Goal: Task Accomplishment & Management: Complete application form

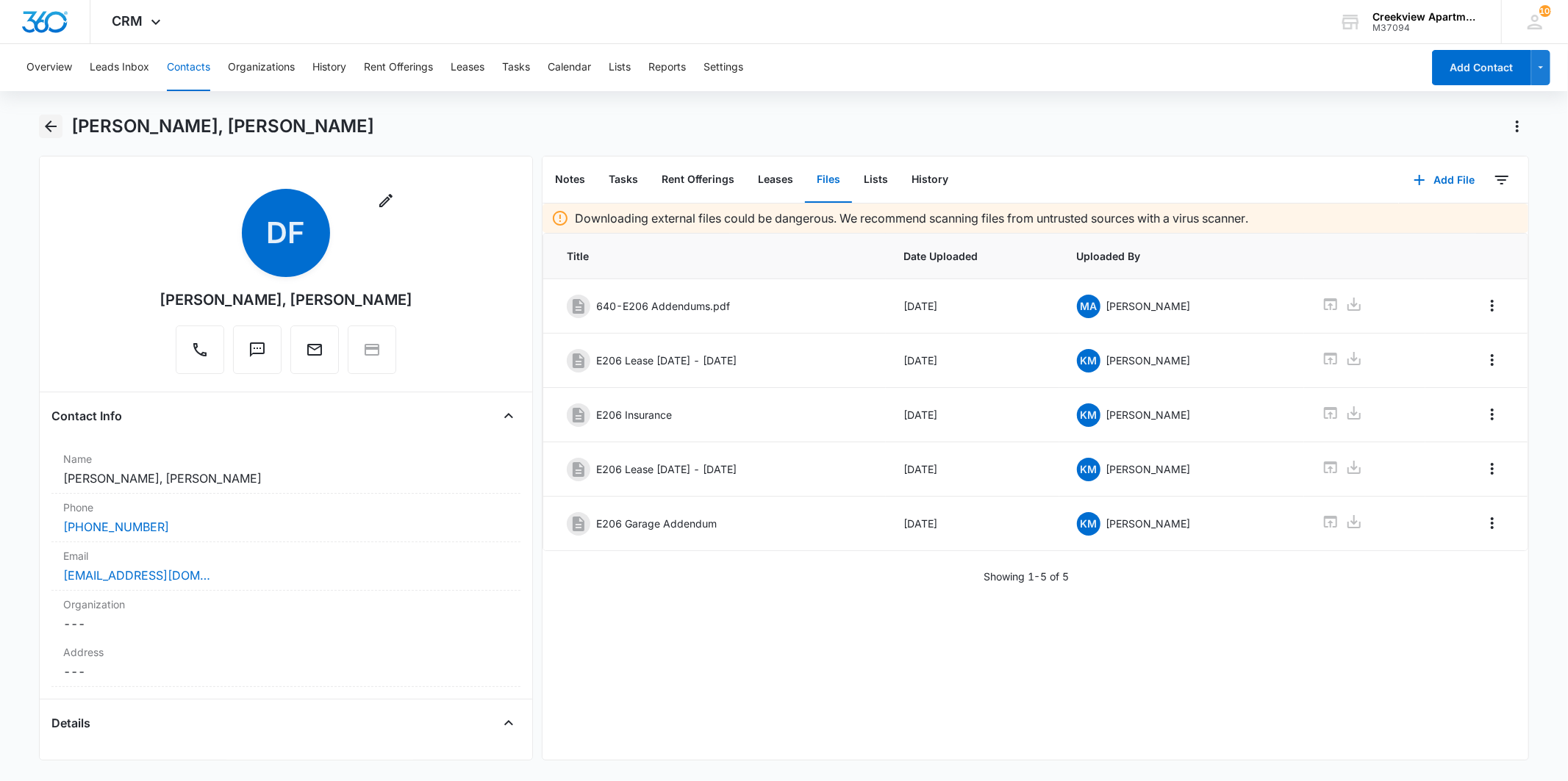
click at [53, 134] on icon "Back" at bounding box center [51, 126] width 18 height 18
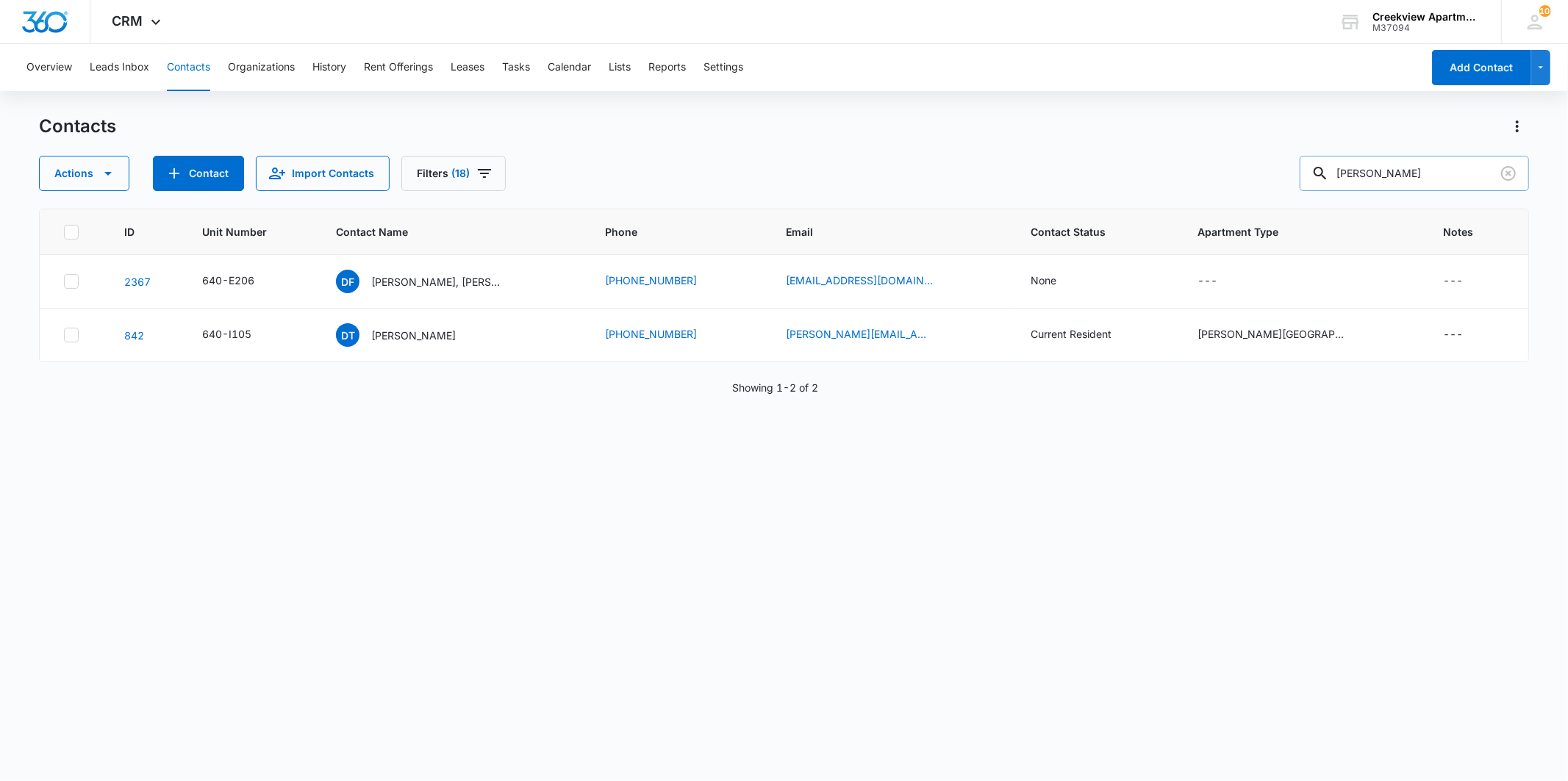
drag, startPoint x: 1413, startPoint y: 187, endPoint x: 1336, endPoint y: 167, distance: 79.6
click at [1336, 167] on div "[PERSON_NAME]" at bounding box center [1414, 173] width 229 height 35
type input "n301"
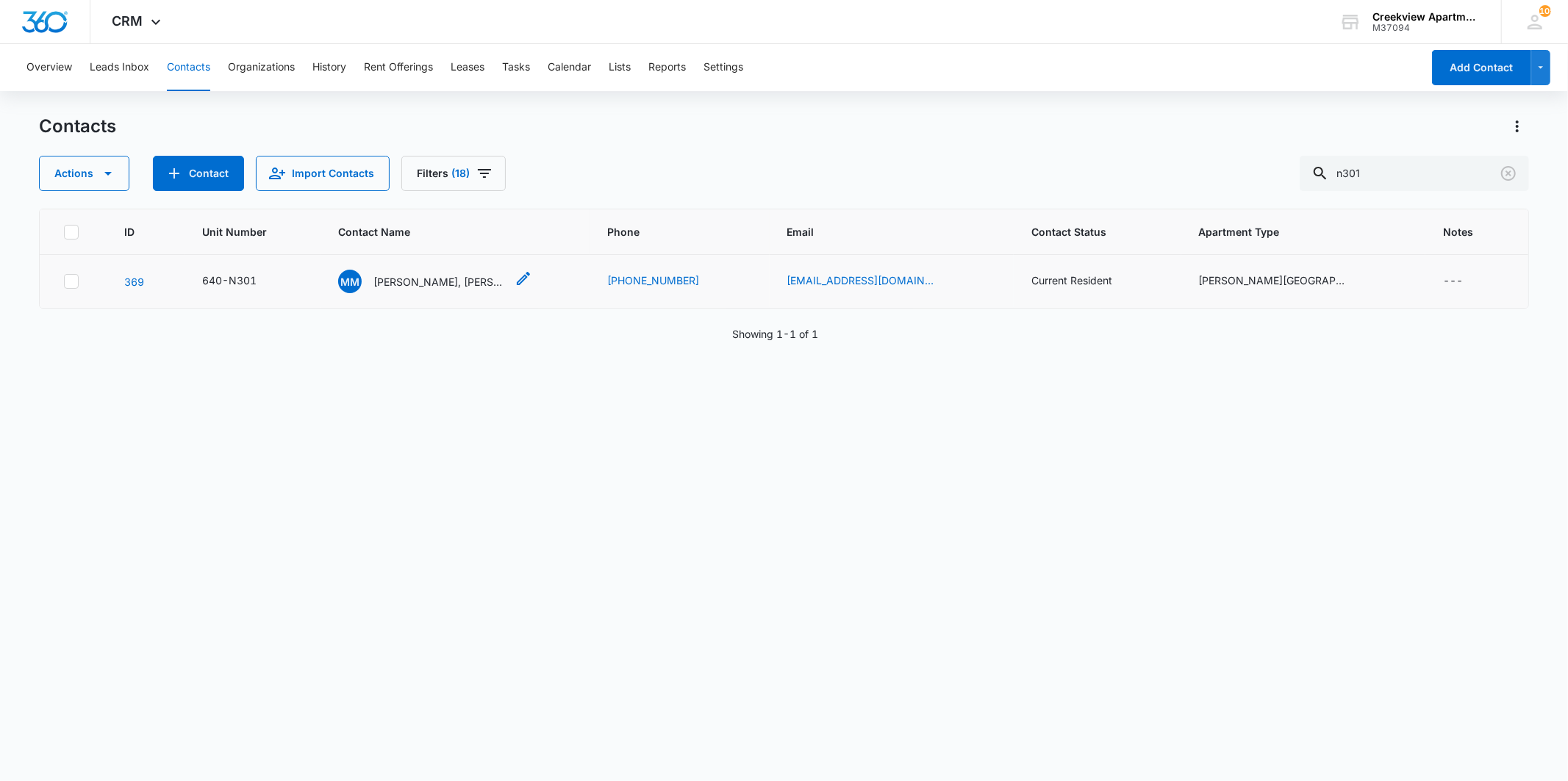
click at [478, 276] on p "[PERSON_NAME], [PERSON_NAME]" at bounding box center [439, 281] width 132 height 15
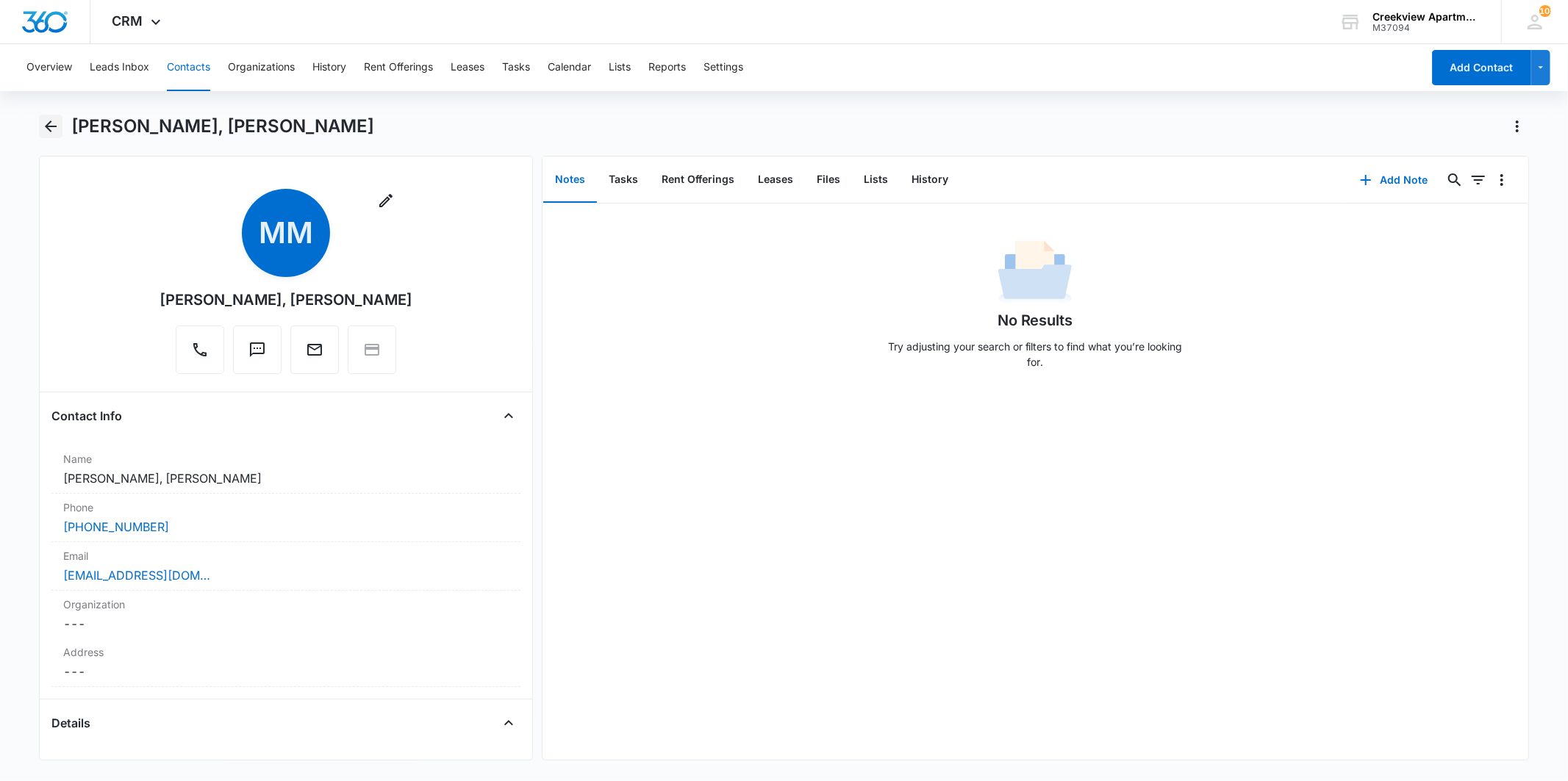
click at [60, 128] on button "Back" at bounding box center [50, 126] width 22 height 23
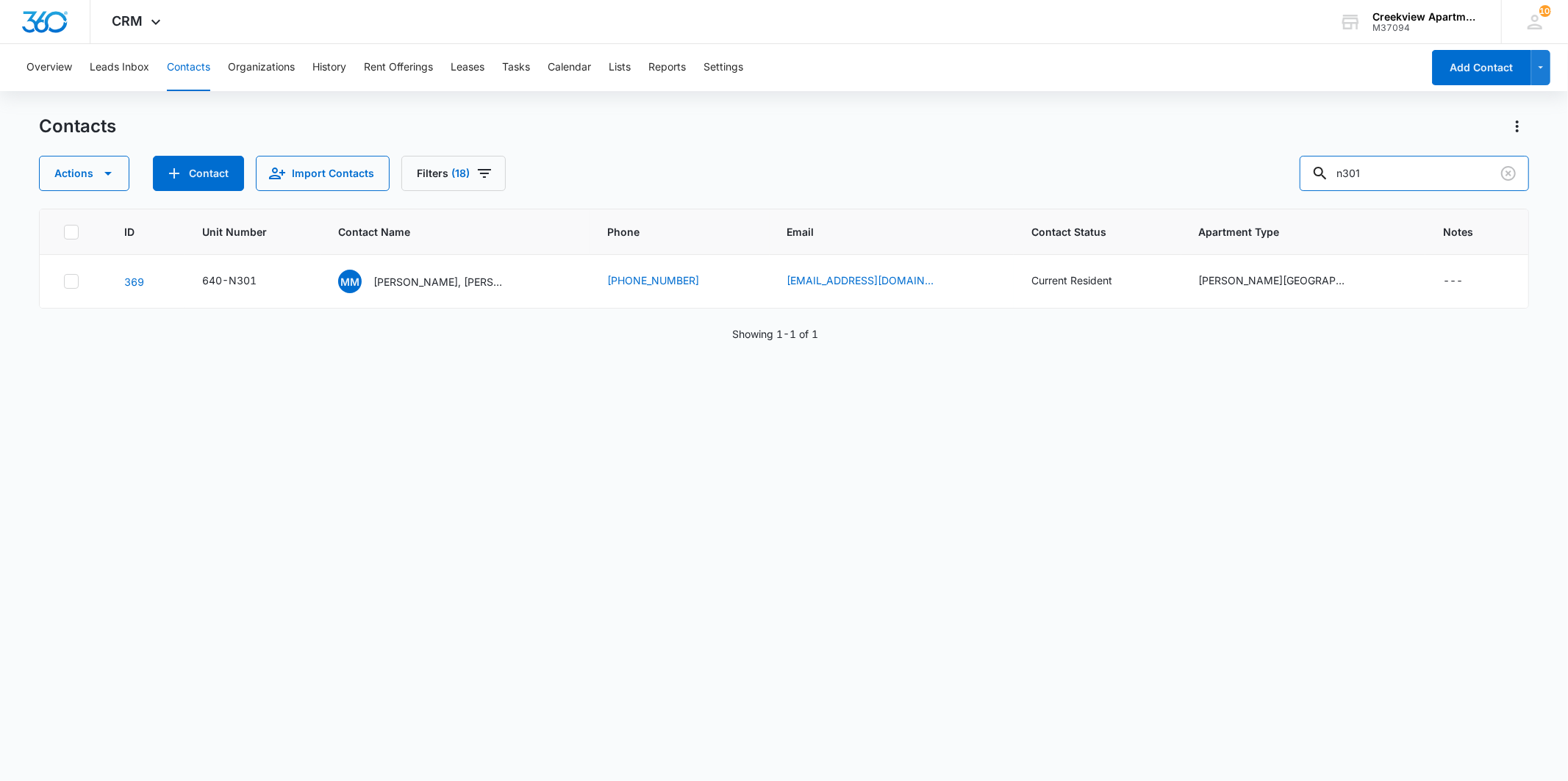
drag, startPoint x: 1407, startPoint y: 167, endPoint x: 1284, endPoint y: 156, distance: 123.5
click at [1284, 156] on div "Actions Contact Import Contacts Filters (18) n301" at bounding box center [784, 173] width 1489 height 35
type input "tesla"
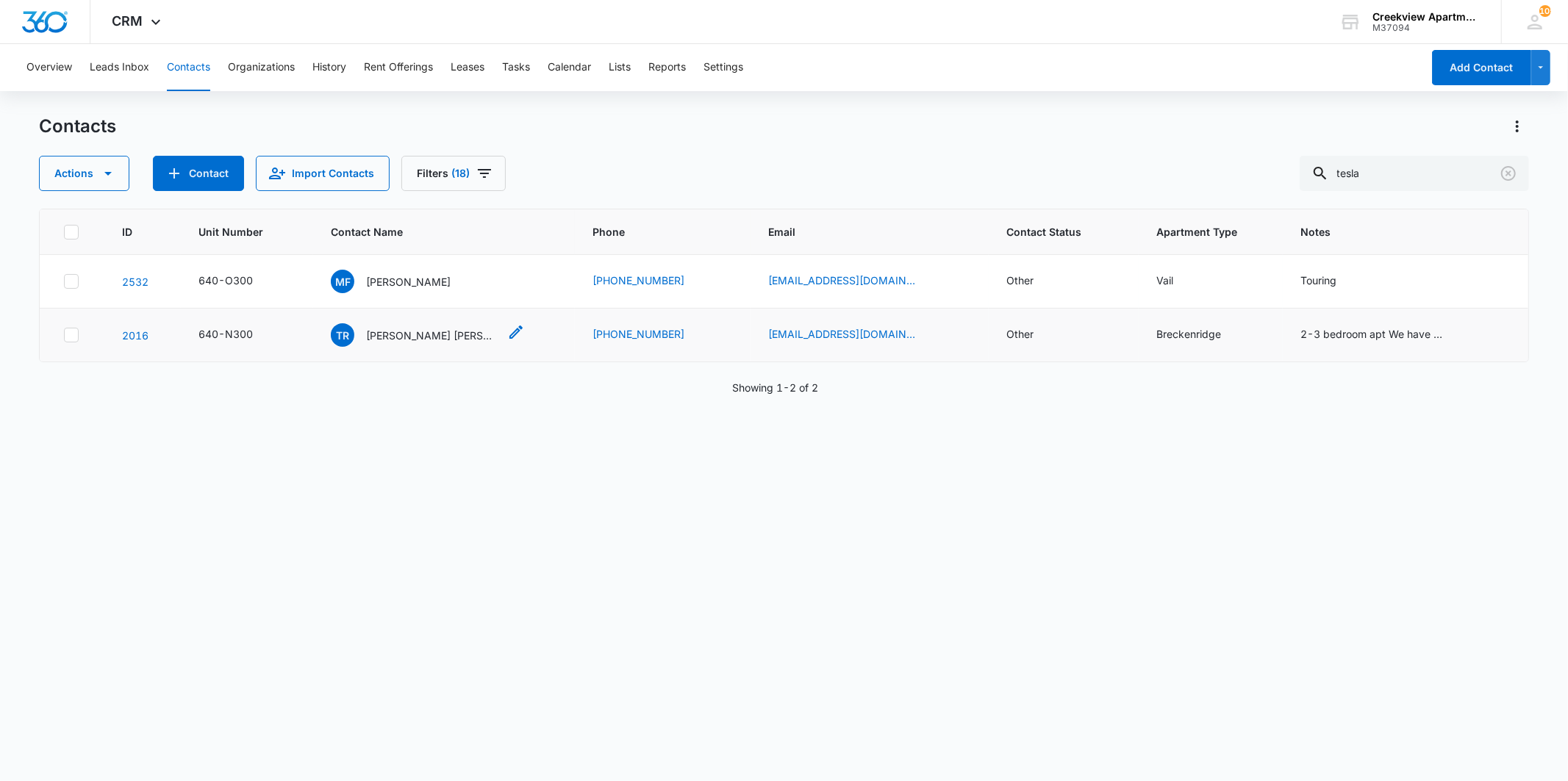
click at [488, 329] on p "[PERSON_NAME] [PERSON_NAME]" at bounding box center [432, 335] width 132 height 15
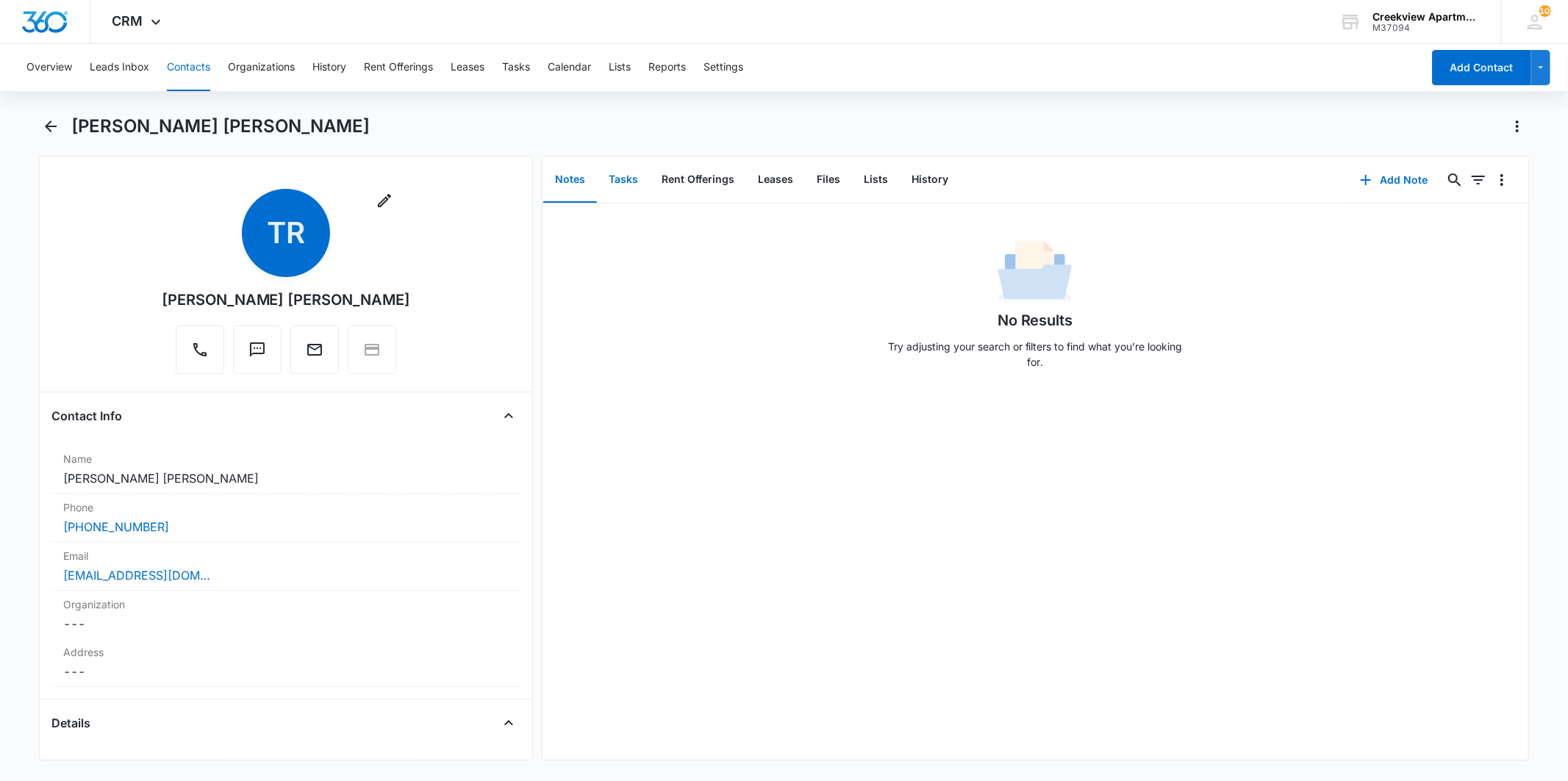
click at [616, 183] on button "Tasks" at bounding box center [623, 180] width 53 height 46
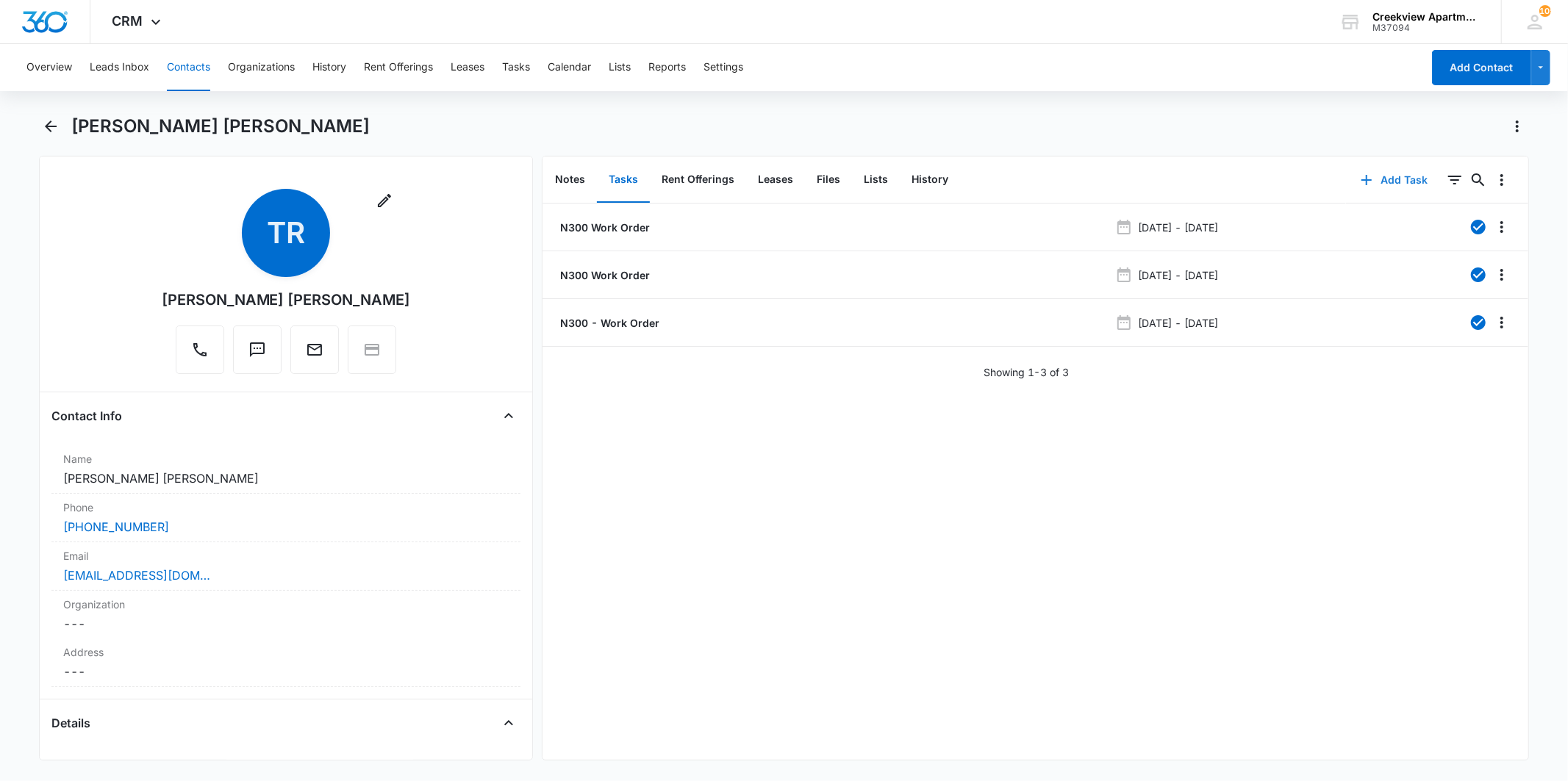
click at [1369, 179] on button "Add Task" at bounding box center [1394, 180] width 97 height 35
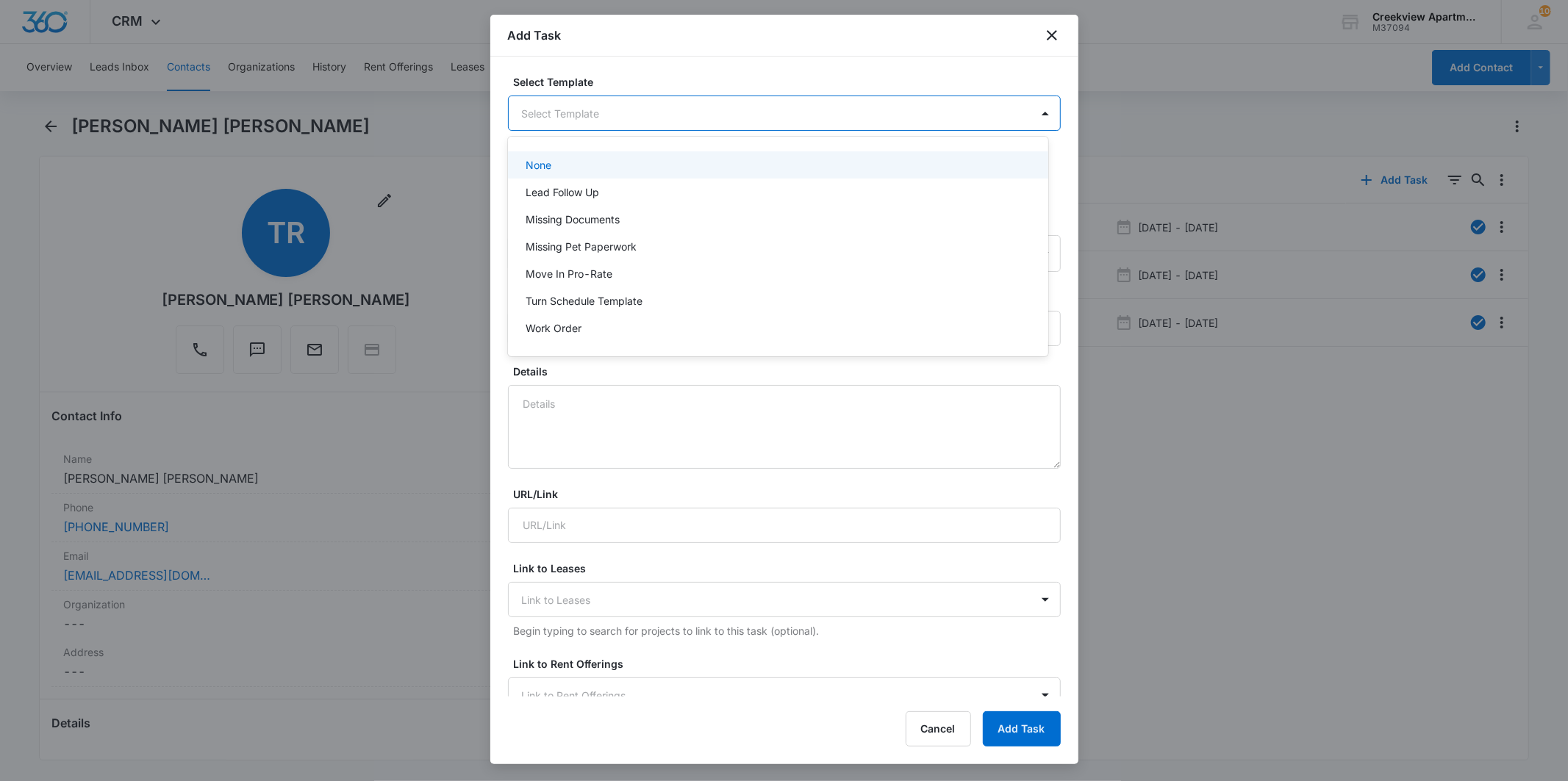
click at [560, 110] on body "CRM Apps Reputation Websites Forms CRM Email Social Content Files Brand Creekvi…" at bounding box center [784, 390] width 1568 height 781
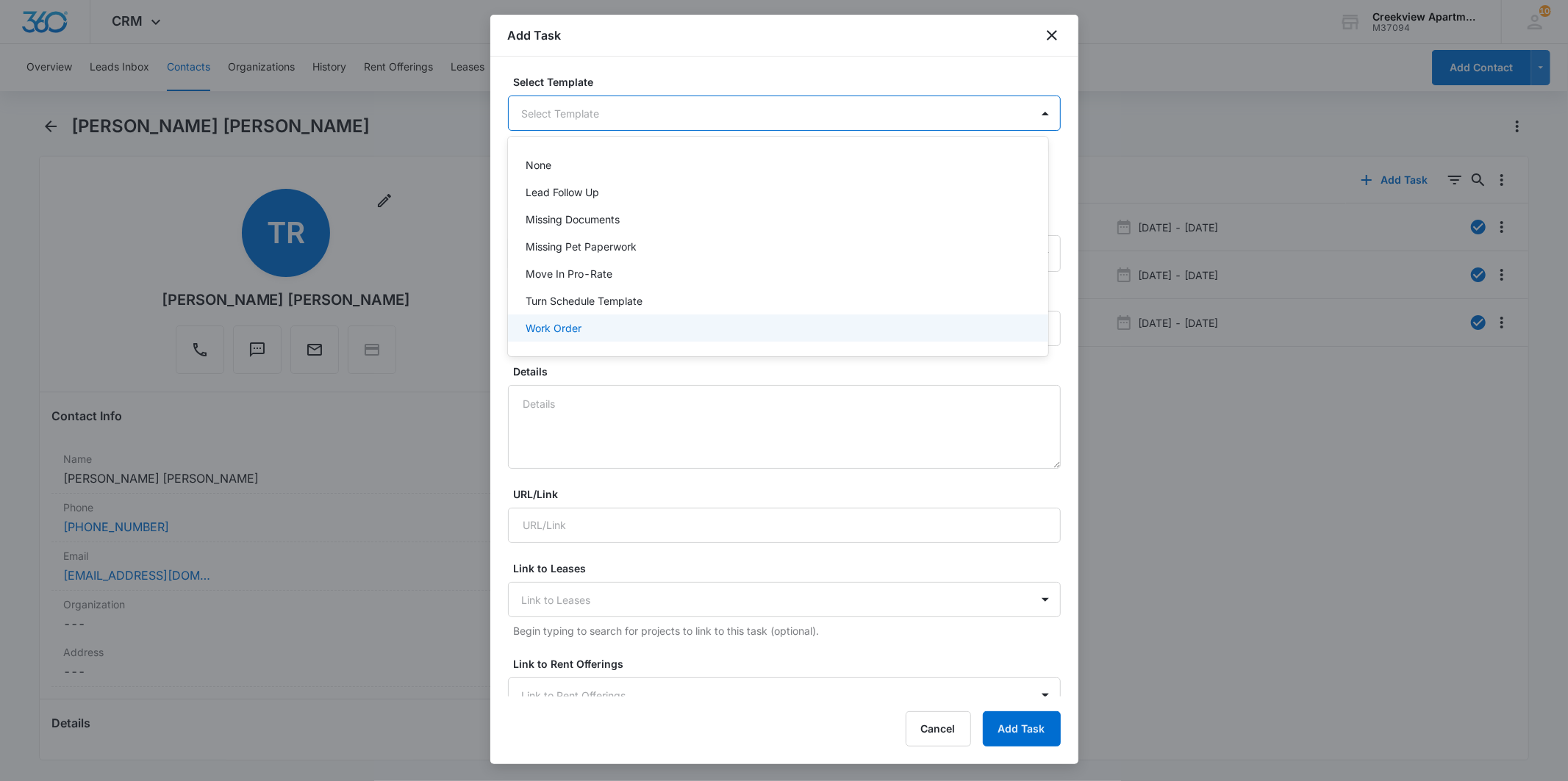
click at [563, 326] on p "Work Order" at bounding box center [553, 327] width 55 height 15
click at [516, 325] on input "Work Order" at bounding box center [784, 329] width 553 height 35
type input "N300 - Work Order"
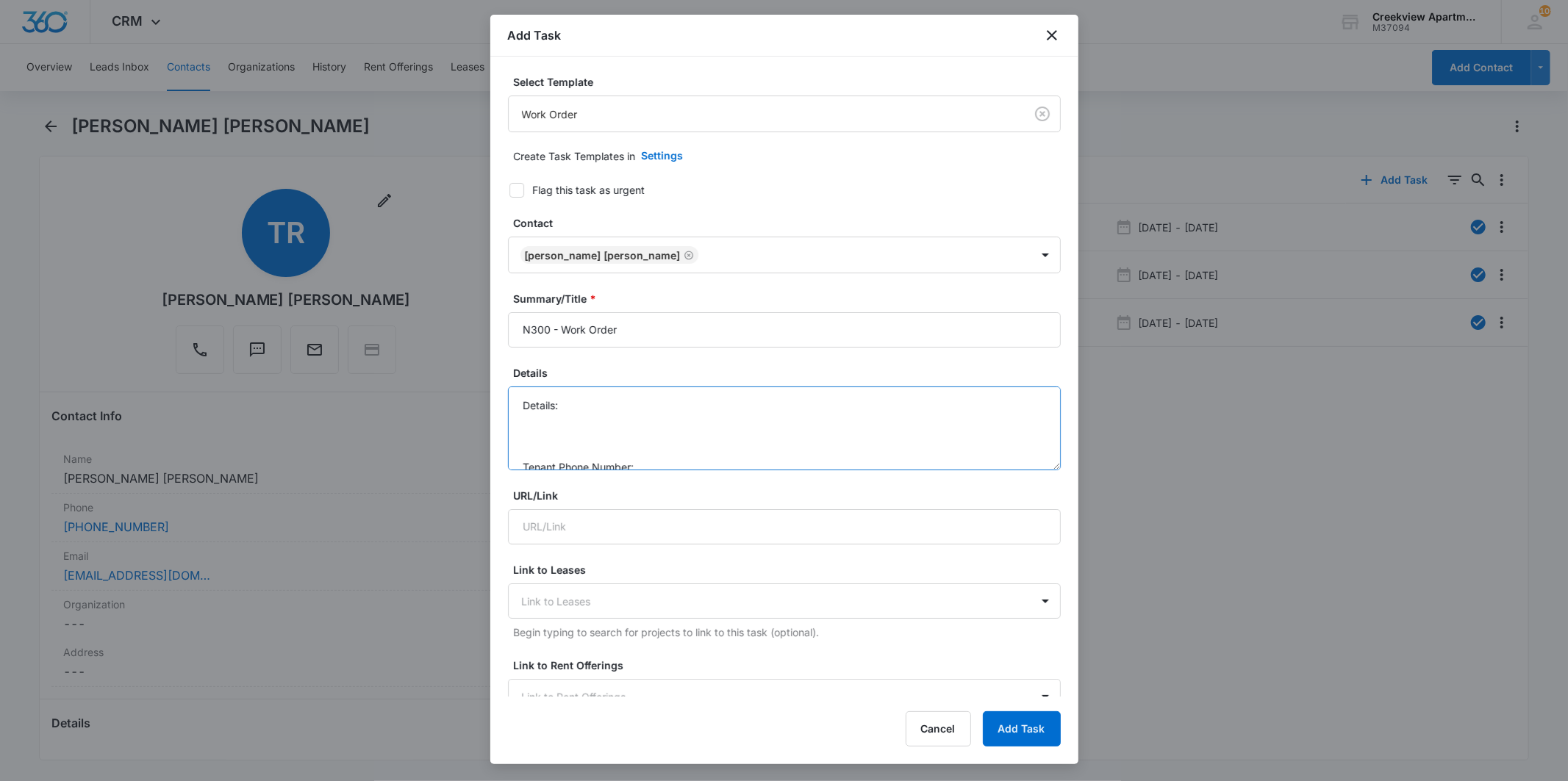
click at [575, 406] on textarea "Details: Tenant Phone Number: Call Before:" at bounding box center [784, 429] width 553 height 84
click at [652, 415] on textarea "Details: Check air filter above desk. Says it needs to be changed. Tenant Phone…" at bounding box center [784, 429] width 553 height 84
click at [618, 456] on textarea "Details: Check air filter above desk. Says it needs to be changed. Tenant Phone…" at bounding box center [784, 429] width 553 height 84
click at [707, 361] on form "Select Template Work Order Create Task Templates in Settings Flag this task as …" at bounding box center [784, 717] width 553 height 1287
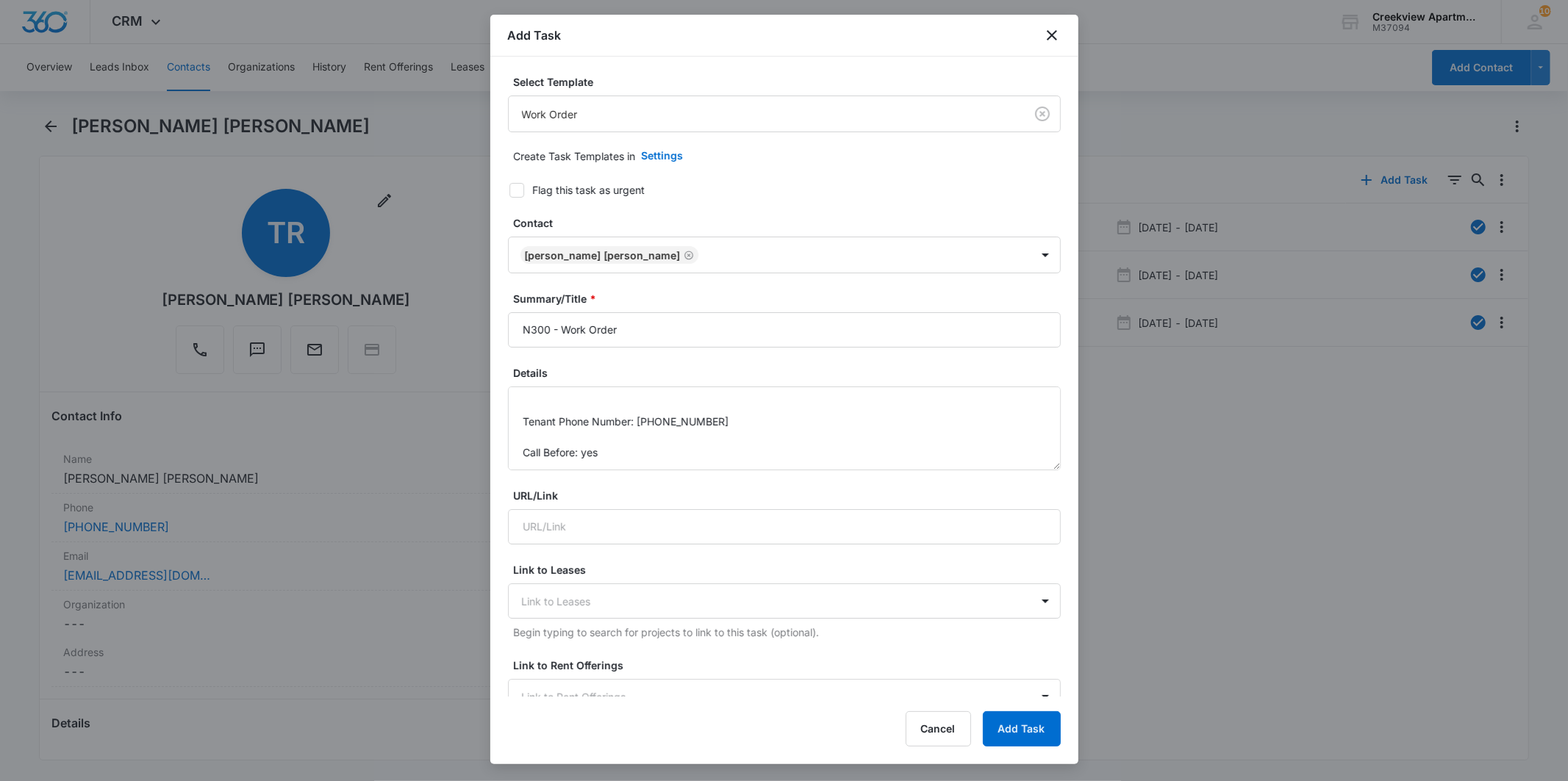
scroll to position [81, 0]
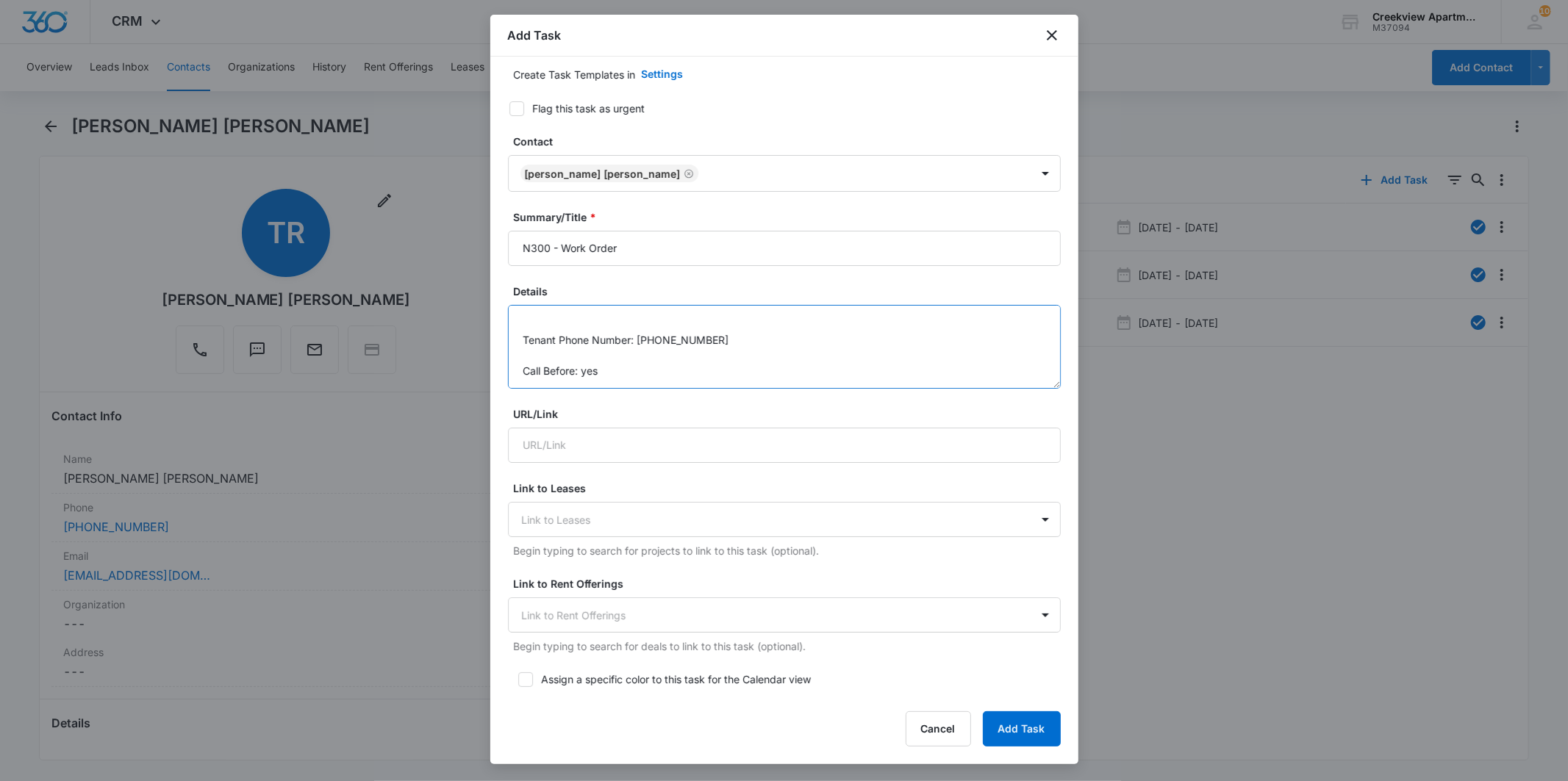
click at [635, 376] on textarea "Details: Check air filter above desk. Says it needs to be changed. Tenant Phone…" at bounding box center [784, 347] width 553 height 84
click at [899, 378] on textarea "Details: Check air filter above desk. Says it needs to be changed. Tenant Phone…" at bounding box center [784, 347] width 553 height 84
click at [586, 371] on textarea "Details: Check air filter above desk. Says it needs to be changed. Tenant Phone…" at bounding box center [784, 347] width 553 height 84
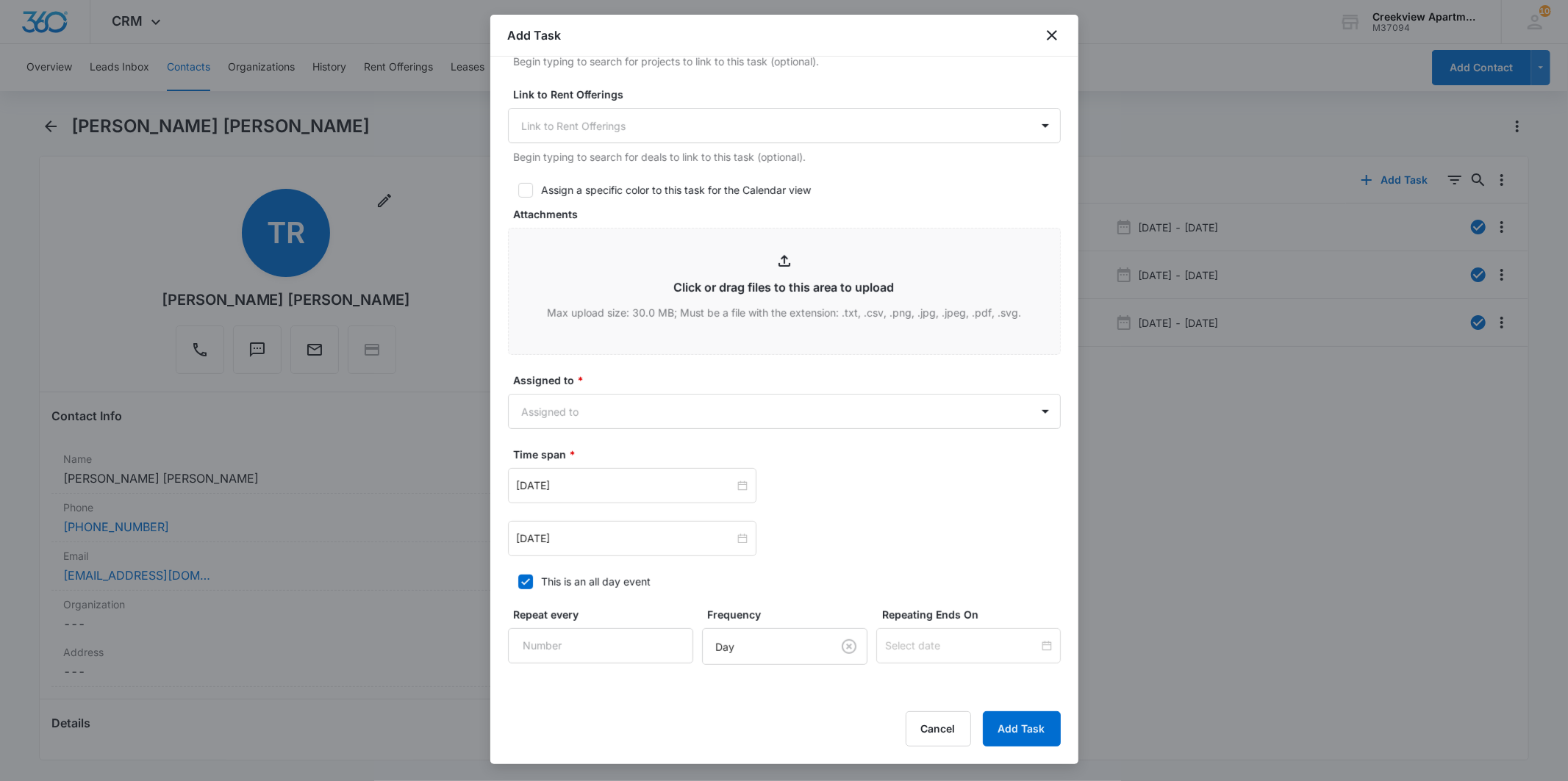
type textarea "Details: Check air filter above desk. Says it needs to be changed. Tenant Phone…"
click at [603, 431] on form "Select Template Work Order Create Task Templates in Settings Flag this task as …" at bounding box center [784, 147] width 553 height 1287
click at [601, 430] on form "Select Template Work Order Create Task Templates in Settings Flag this task as …" at bounding box center [784, 147] width 553 height 1287
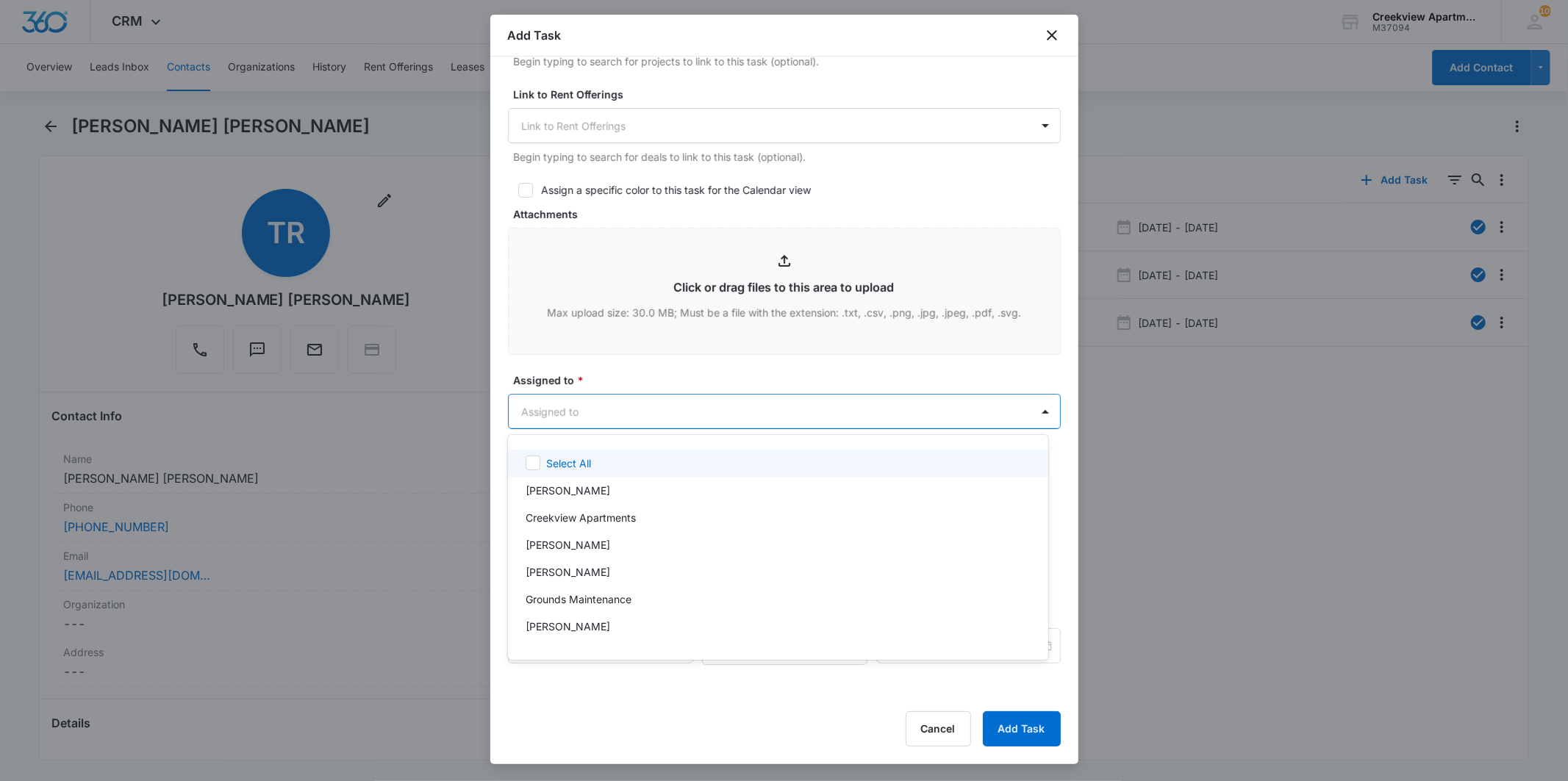
click at [605, 418] on body "CRM Apps Reputation Websites Forms CRM Email Social Content Files Brand Creekvi…" at bounding box center [784, 390] width 1568 height 781
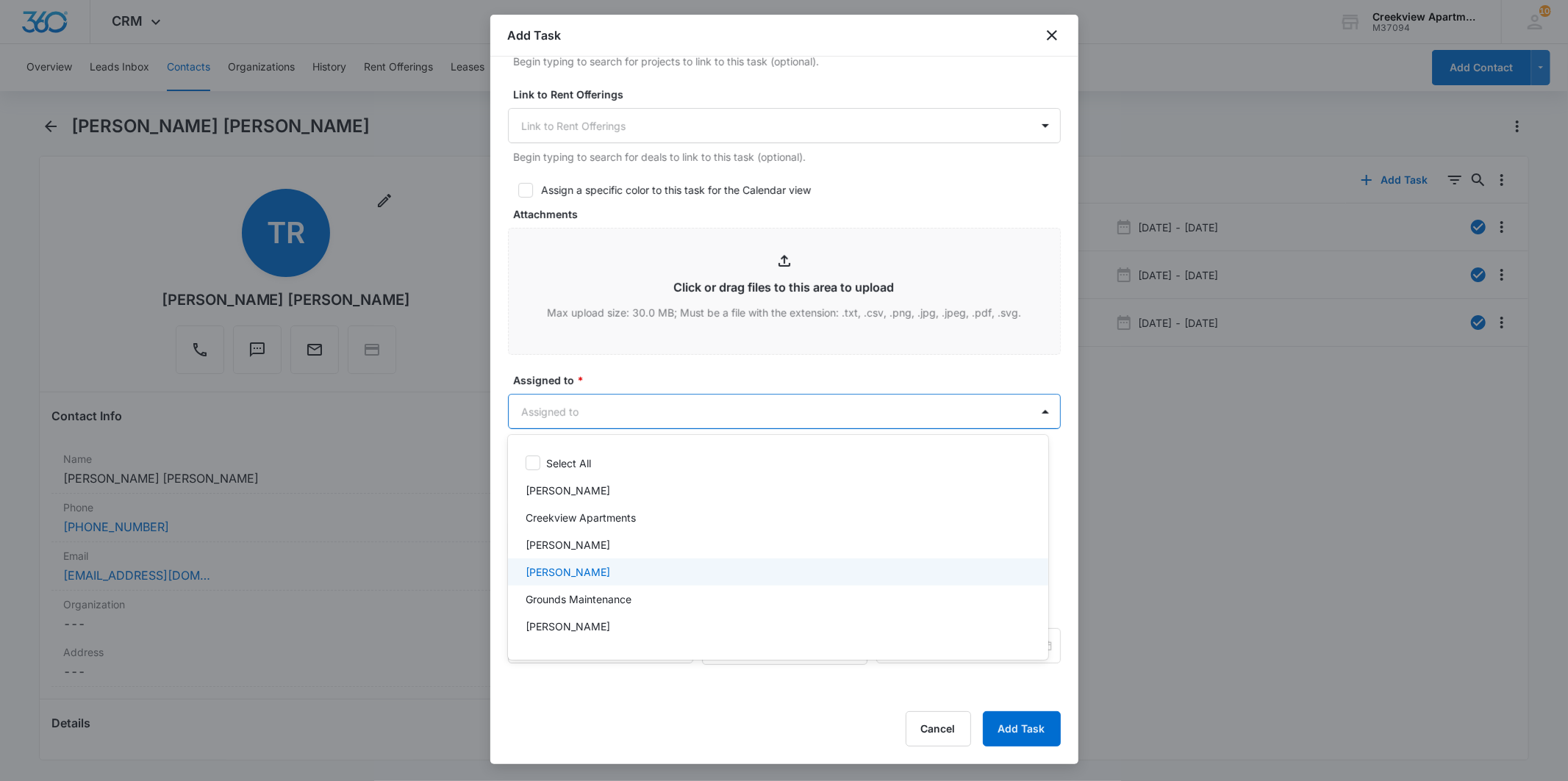
scroll to position [81, 0]
click at [552, 571] on p "[PERSON_NAME]" at bounding box center [567, 572] width 84 height 15
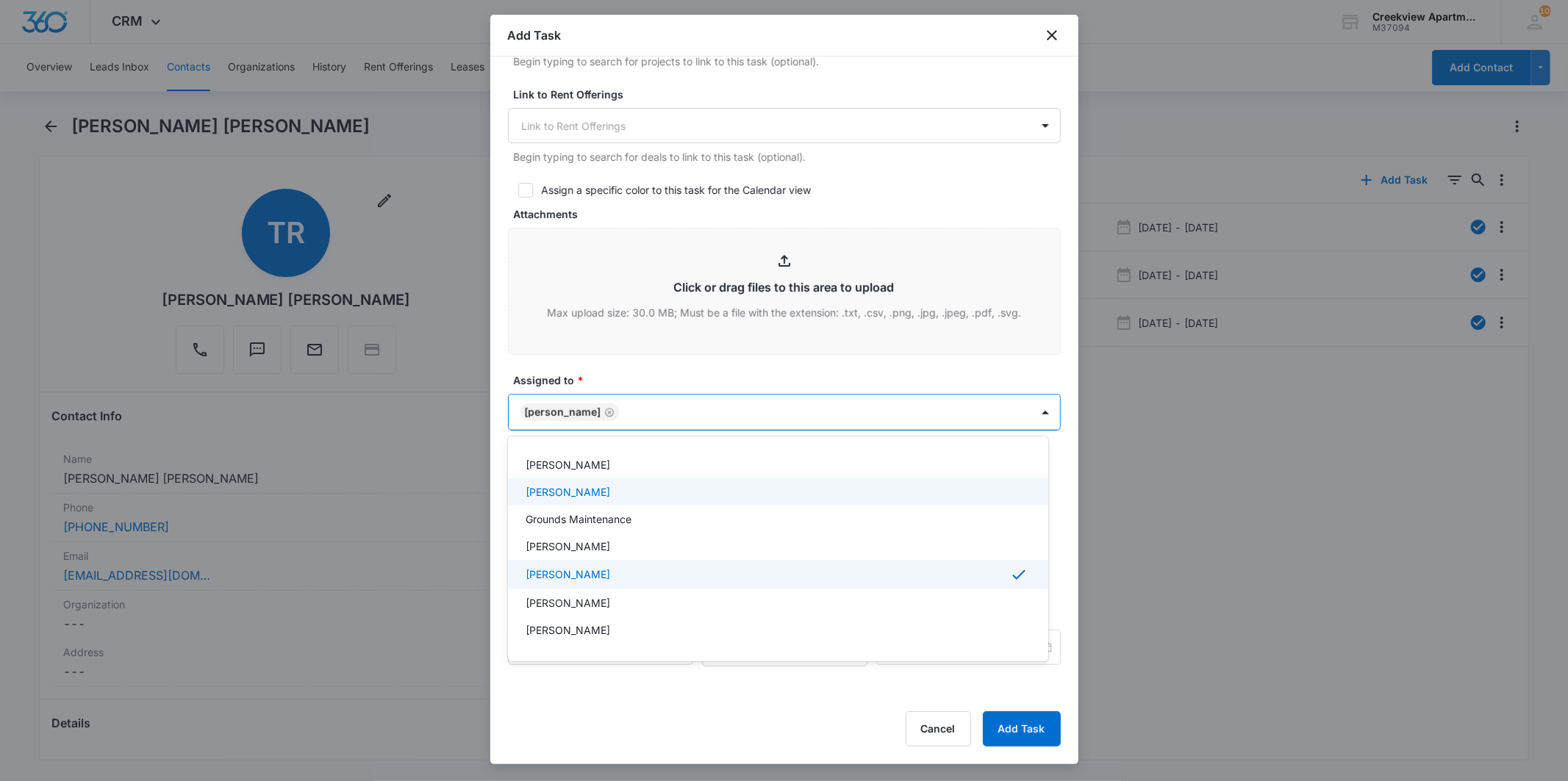
click at [693, 358] on div at bounding box center [784, 390] width 1568 height 781
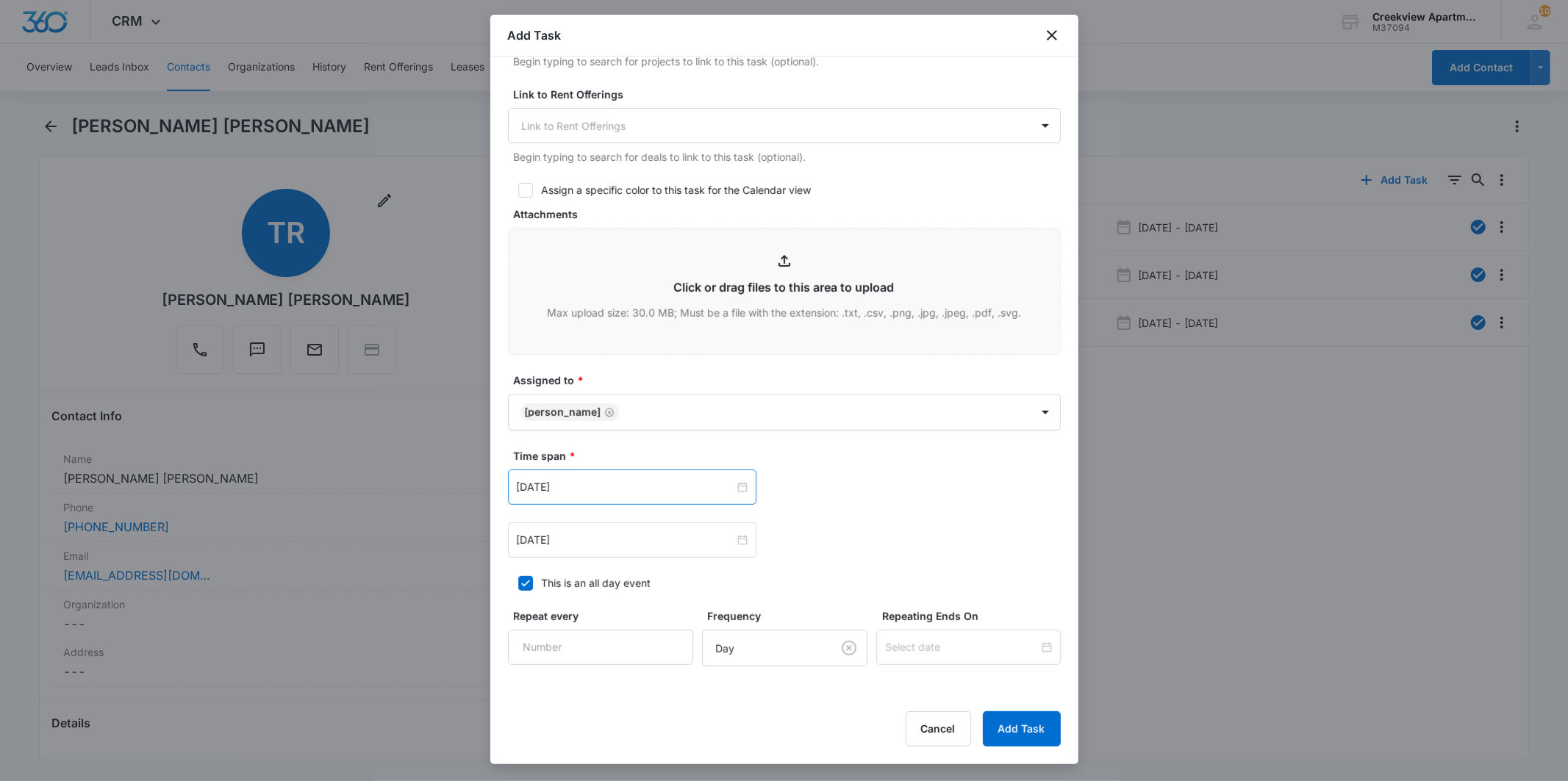
click at [744, 480] on div "[DATE]" at bounding box center [632, 487] width 249 height 35
click at [616, 715] on link "[DATE]" at bounding box center [611, 718] width 34 height 13
type input "[DATE]"
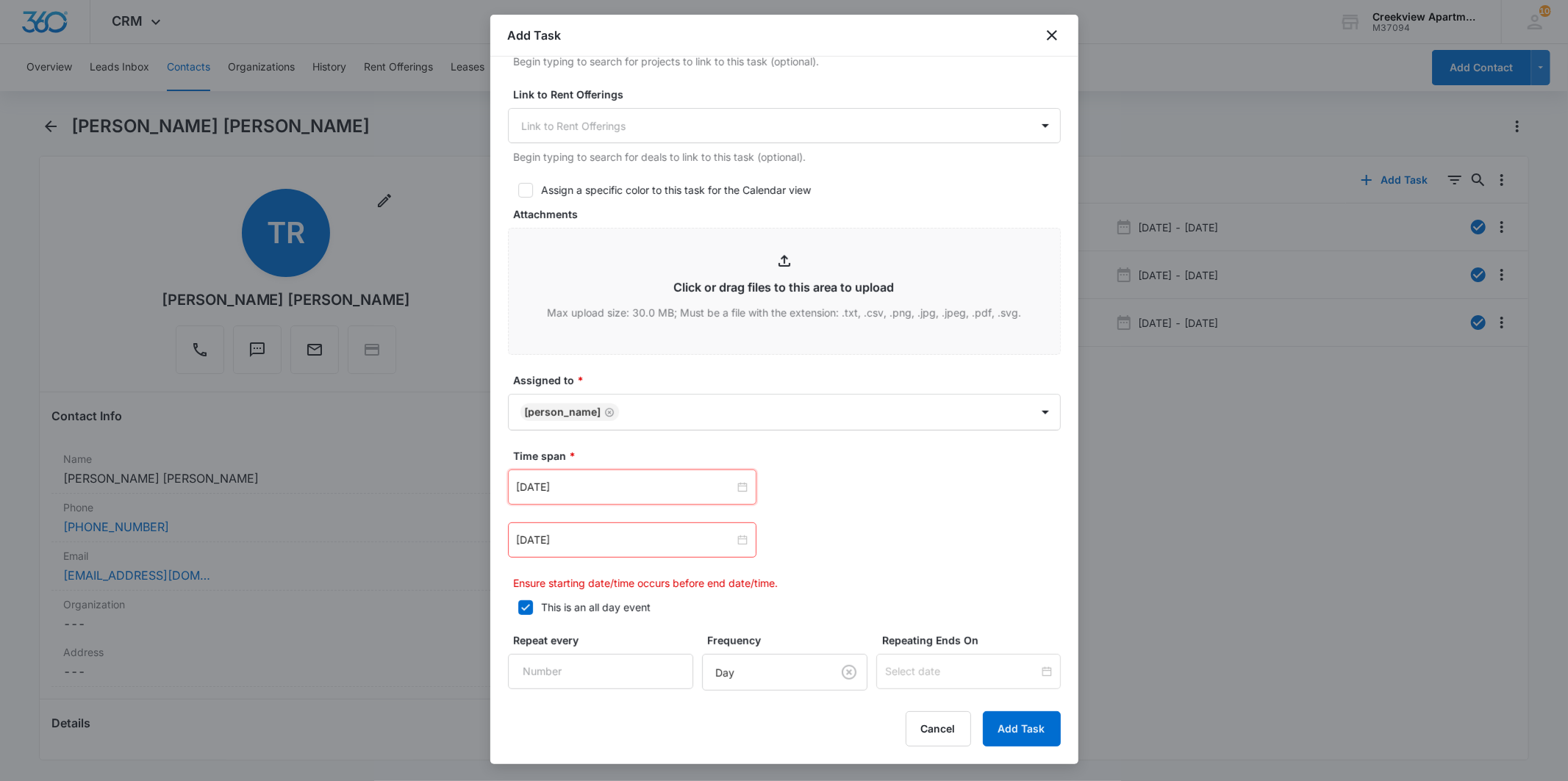
click at [793, 516] on div "[DATE] [DATE] Su Mo Tu We Th Fr Sa 27 28 29 30 31 1 2 3 4 5 6 7 8 9 10 11 12 13…" at bounding box center [784, 531] width 553 height 122
click at [729, 538] on div "[DATE]" at bounding box center [632, 540] width 231 height 16
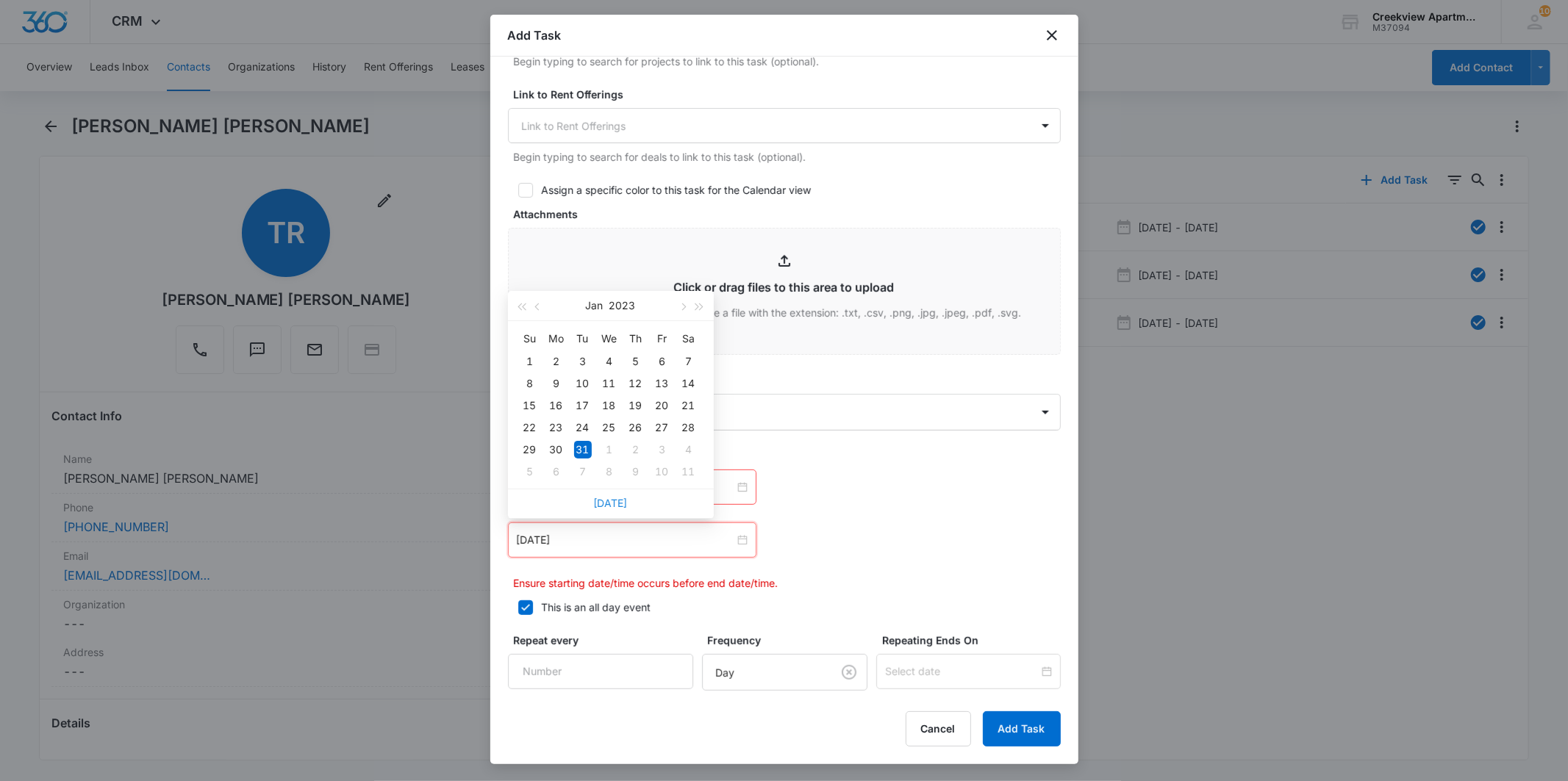
click at [617, 497] on link "[DATE]" at bounding box center [611, 503] width 34 height 13
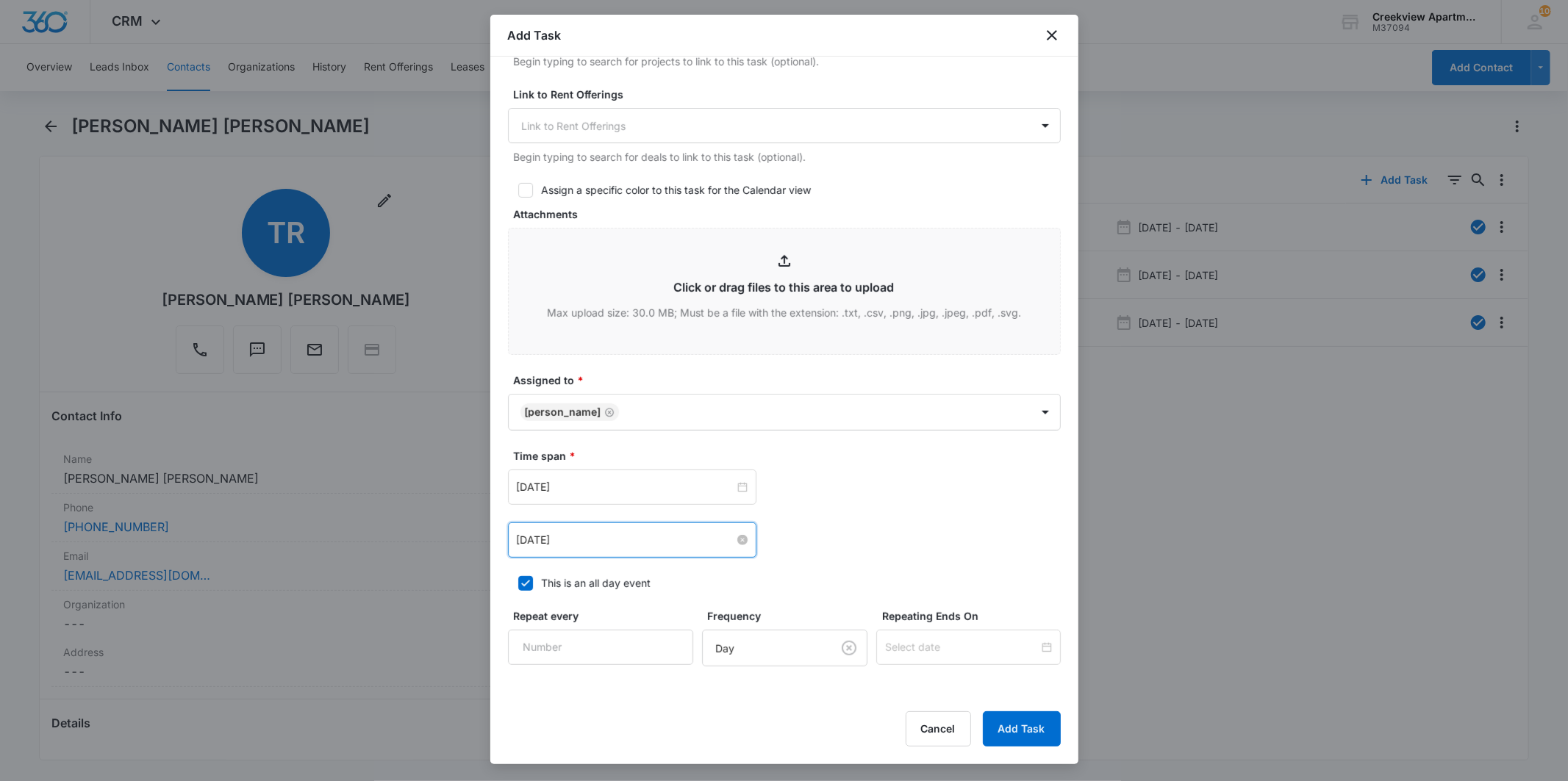
click at [732, 547] on div "[DATE]" at bounding box center [632, 540] width 231 height 16
type input "[DATE]"
click at [656, 402] on div "15" at bounding box center [662, 406] width 18 height 18
click at [1019, 732] on button "Add Task" at bounding box center [1021, 728] width 78 height 35
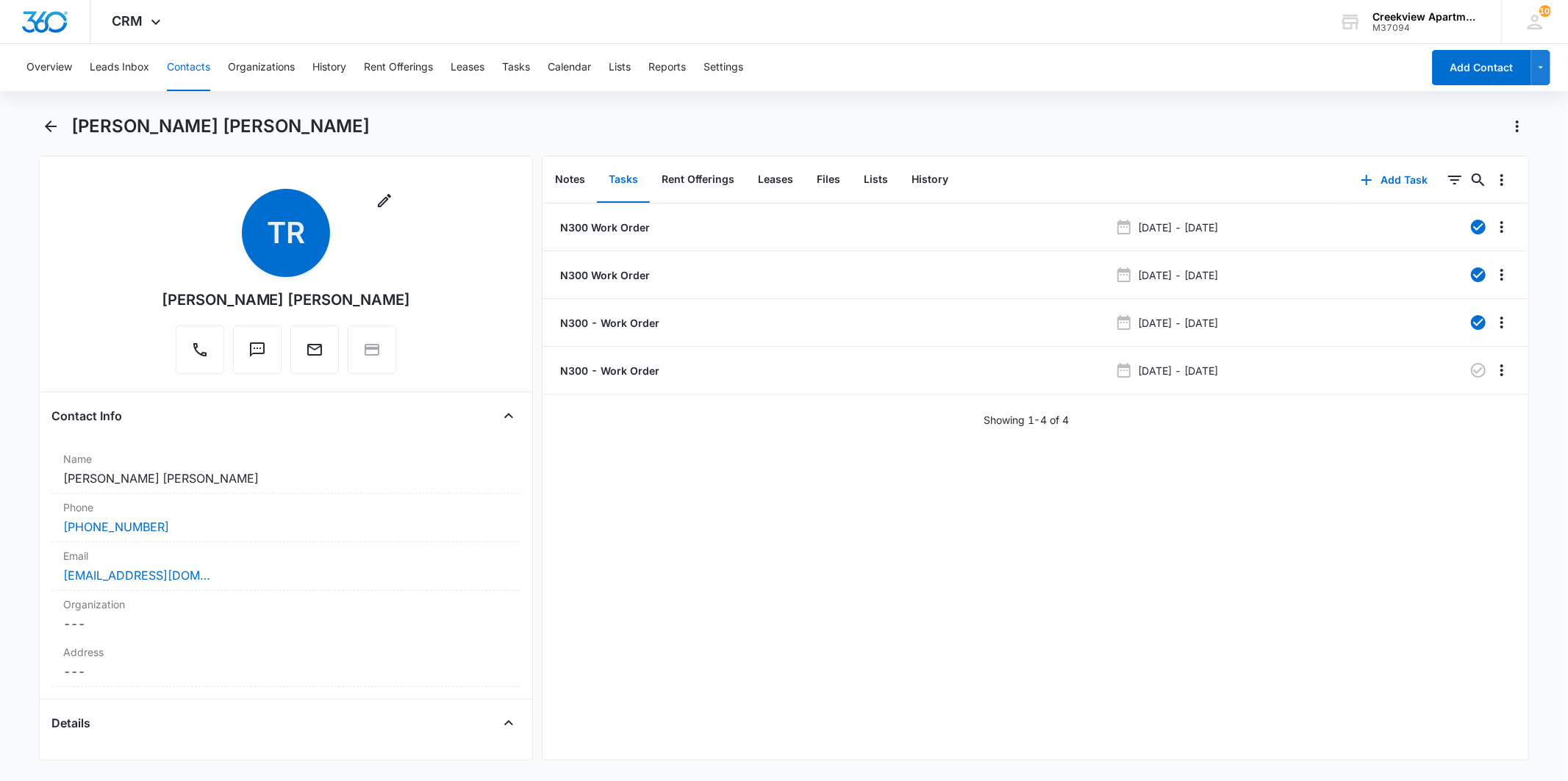
click at [1380, 575] on div "N300 Work Order [DATE] - [DATE] N300 Work Order [DATE] - [DATE] N300 - Work Ord…" at bounding box center [1035, 482] width 986 height 556
